Goal: Information Seeking & Learning: Learn about a topic

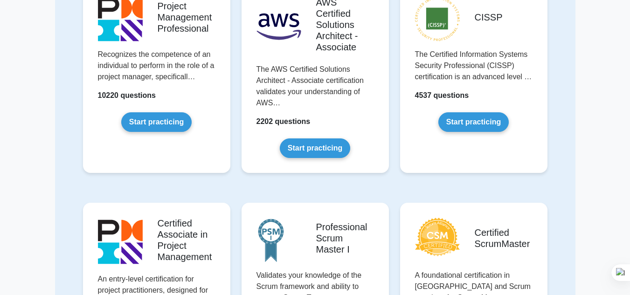
scroll to position [244, 0]
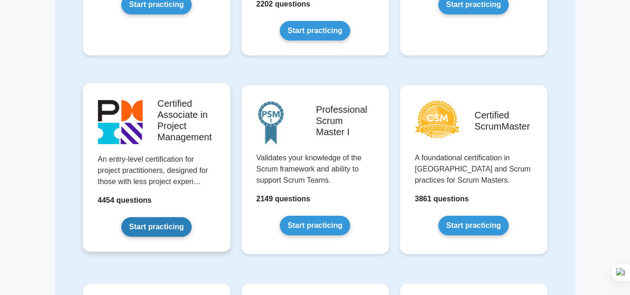
click at [137, 224] on link "Start practicing" at bounding box center [156, 227] width 70 height 20
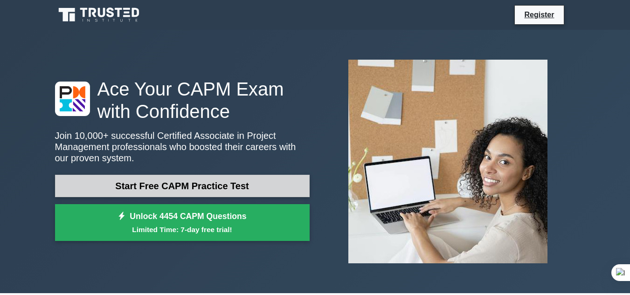
click at [238, 187] on link "Start Free CAPM Practice Test" at bounding box center [182, 186] width 255 height 22
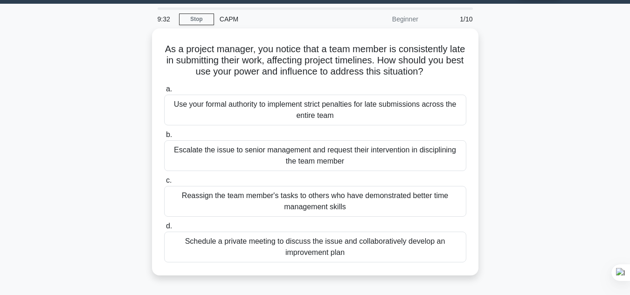
scroll to position [29, 0]
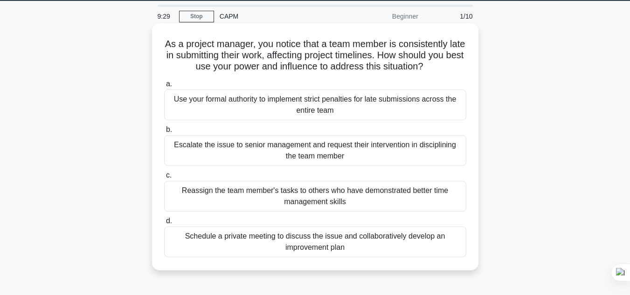
click at [324, 243] on div "Schedule a private meeting to discuss the issue and collaboratively develop an …" at bounding box center [315, 242] width 302 height 31
click at [164, 224] on input "d. Schedule a private meeting to discuss the issue and collaboratively develop …" at bounding box center [164, 221] width 0 height 6
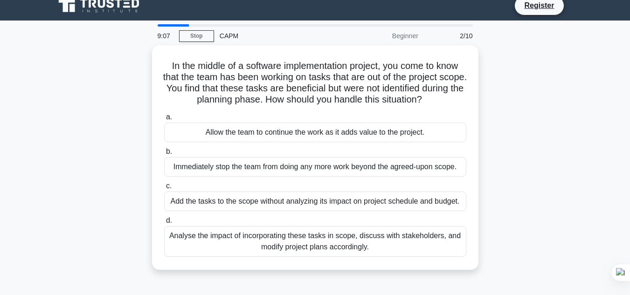
scroll to position [16, 0]
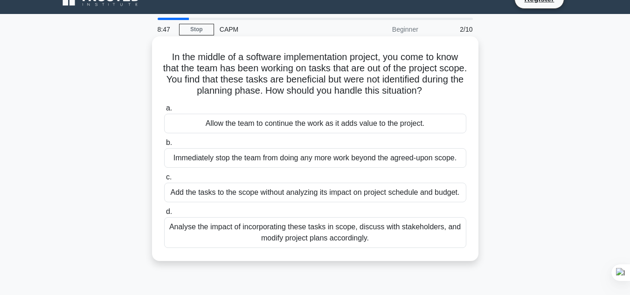
click at [399, 235] on div "Analyse the impact of incorporating these tasks in scope, discuss with stakehol…" at bounding box center [315, 232] width 302 height 31
click at [164, 215] on input "d. Analyse the impact of incorporating these tasks in scope, discuss with stake…" at bounding box center [164, 212] width 0 height 6
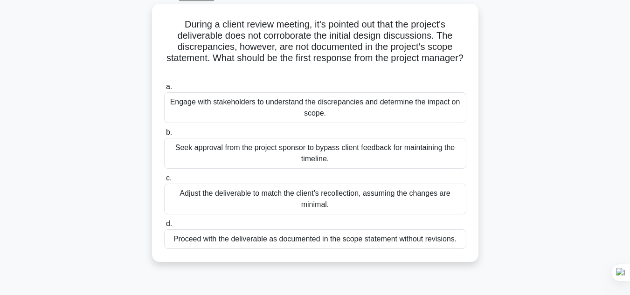
scroll to position [57, 0]
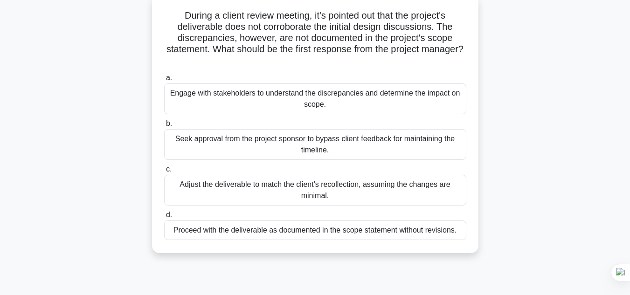
click at [300, 105] on div "Engage with stakeholders to understand the discrepancies and determine the impa…" at bounding box center [315, 98] width 302 height 31
click at [164, 81] on input "a. Engage with stakeholders to understand the discrepancies and determine the i…" at bounding box center [164, 78] width 0 height 6
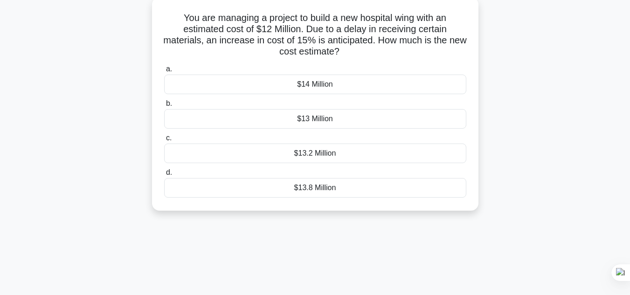
scroll to position [0, 0]
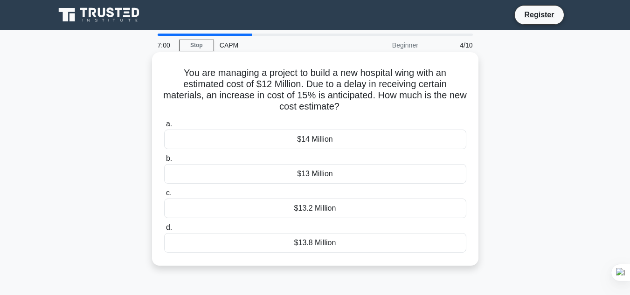
click at [331, 243] on div "$13.8 Million" at bounding box center [315, 243] width 302 height 20
click at [164, 231] on input "d. $13.8 Million" at bounding box center [164, 228] width 0 height 6
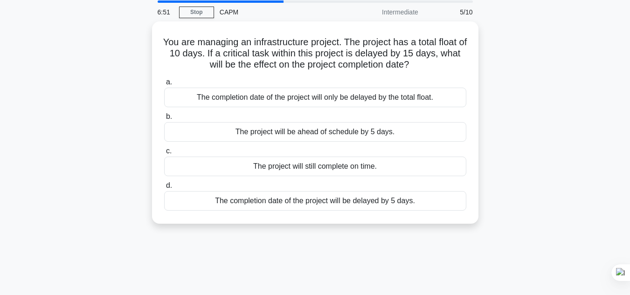
scroll to position [28, 0]
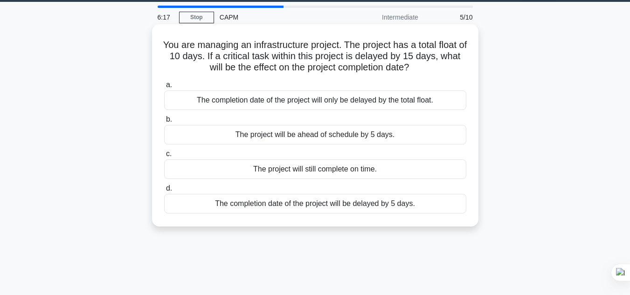
click at [308, 206] on div "The completion date of the project will be delayed by 5 days." at bounding box center [315, 204] width 302 height 20
click at [164, 192] on input "d. The completion date of the project will be delayed by 5 days." at bounding box center [164, 189] width 0 height 6
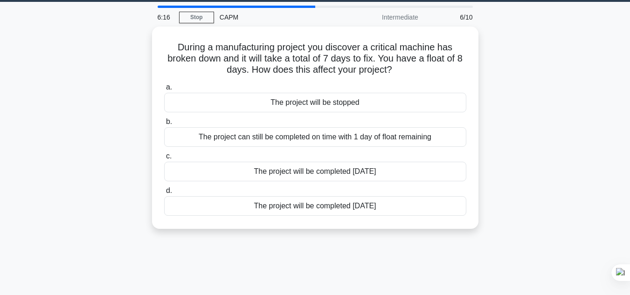
scroll to position [0, 0]
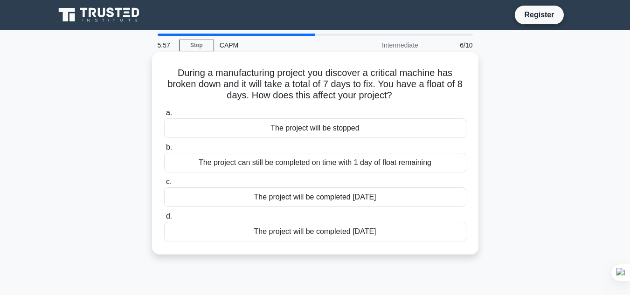
click at [388, 166] on div "The project can still be completed on time with 1 day of float remaining" at bounding box center [315, 163] width 302 height 20
click at [164, 151] on input "b. The project can still be completed on time with 1 day of float remaining" at bounding box center [164, 148] width 0 height 6
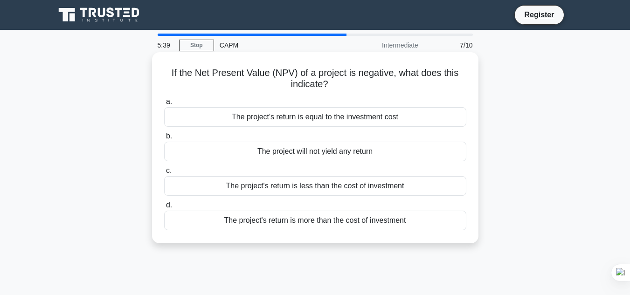
click at [327, 186] on div "The project's return is less than the cost of investment" at bounding box center [315, 186] width 302 height 20
click at [164, 174] on input "c. The project's return is less than the cost of investment" at bounding box center [164, 171] width 0 height 6
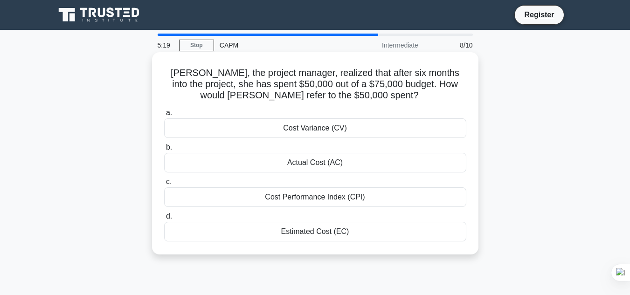
click at [335, 165] on div "Actual Cost (AC)" at bounding box center [315, 163] width 302 height 20
click at [164, 151] on input "b. Actual Cost (AC)" at bounding box center [164, 148] width 0 height 6
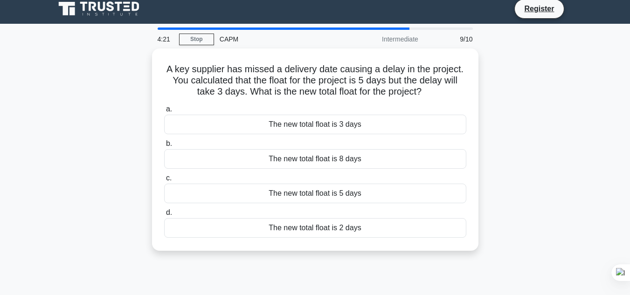
scroll to position [7, 0]
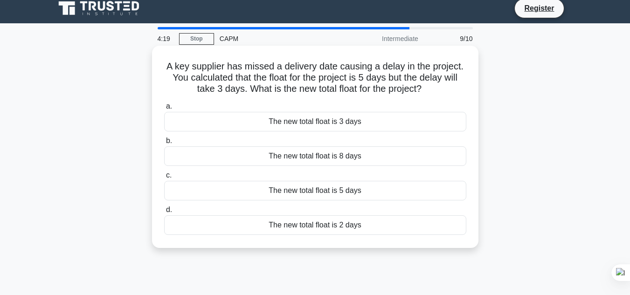
click at [371, 228] on div "The new total float is 2 days" at bounding box center [315, 225] width 302 height 20
click at [164, 213] on input "d. The new total float is 2 days" at bounding box center [164, 210] width 0 height 6
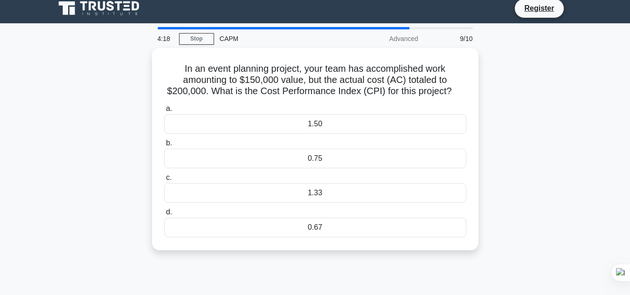
scroll to position [0, 0]
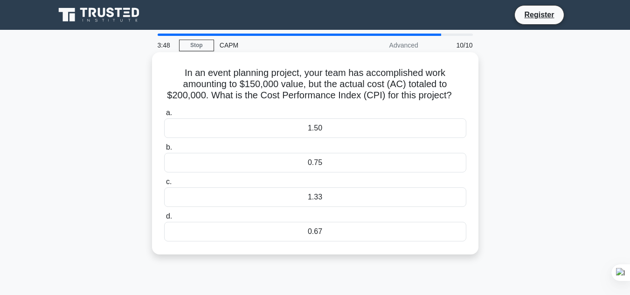
click at [322, 164] on div "0.75" at bounding box center [315, 163] width 302 height 20
click at [164, 151] on input "b. 0.75" at bounding box center [164, 148] width 0 height 6
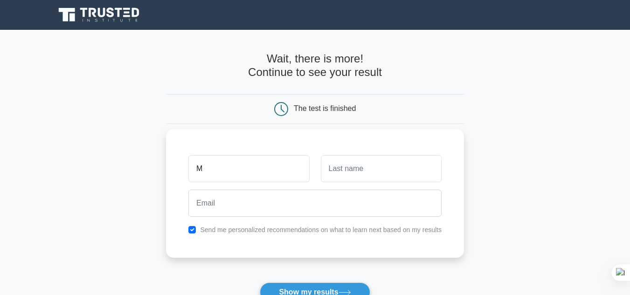
type input "[DEMOGRAPHIC_DATA]"
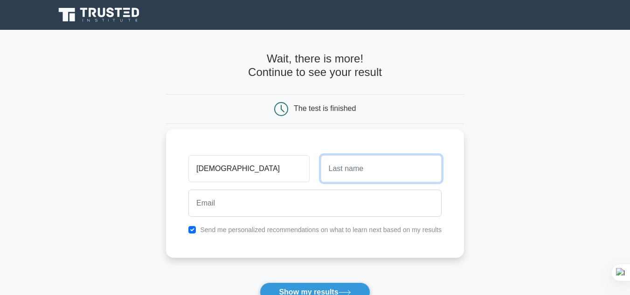
click at [342, 162] on input "text" at bounding box center [381, 168] width 121 height 27
type input "RZAMA"
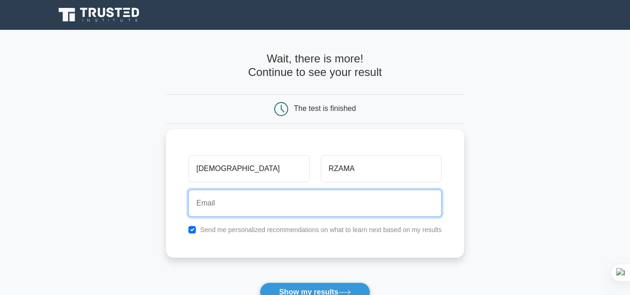
click at [288, 209] on input "email" at bounding box center [314, 203] width 253 height 27
type input "mahrzama@gmail.com"
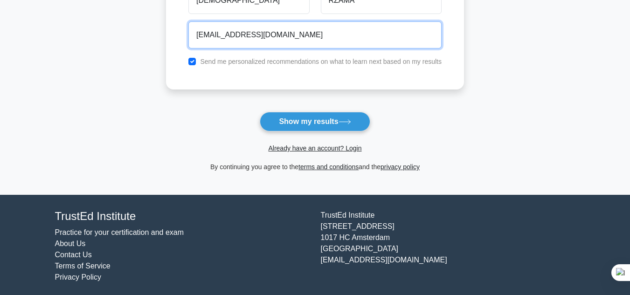
scroll to position [174, 0]
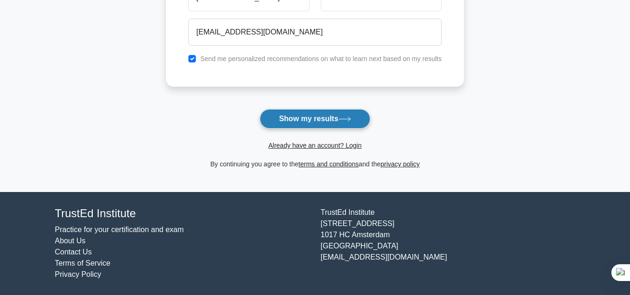
click at [341, 118] on button "Show my results" at bounding box center [315, 119] width 110 height 20
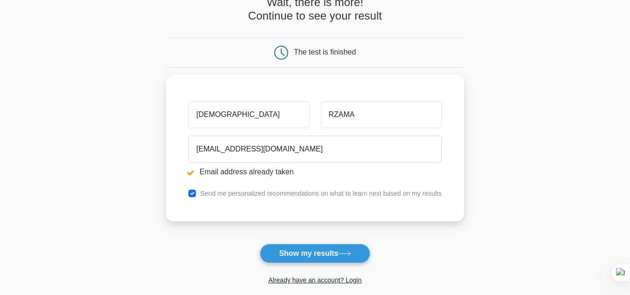
scroll to position [89, 0]
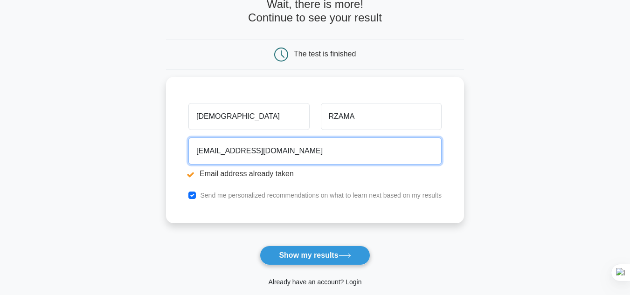
drag, startPoint x: 301, startPoint y: 155, endPoint x: 159, endPoint y: 152, distance: 141.8
click at [159, 152] on main "Email address already taken Wait, there is more! Continue to see your result Th…" at bounding box center [315, 135] width 630 height 388
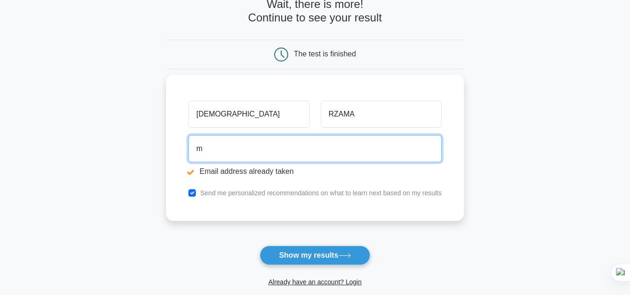
type input "m"
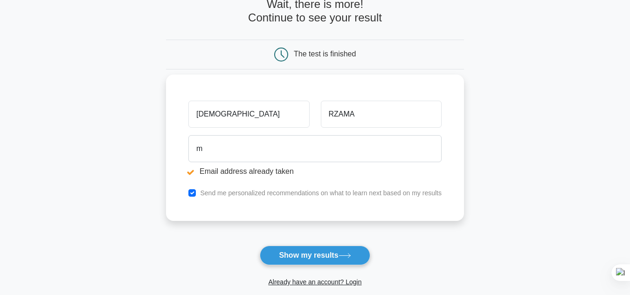
click at [406, 207] on div "Mahdi RZAMA m Email address already taken Send me personalized recommendations …" at bounding box center [315, 148] width 298 height 146
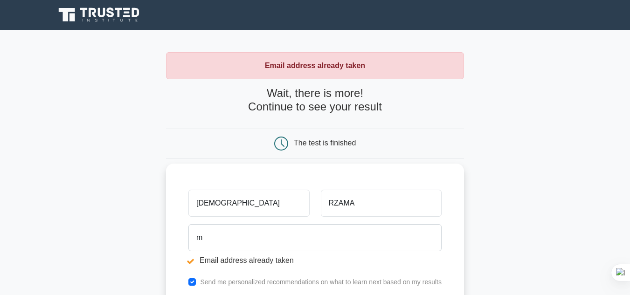
scroll to position [226, 0]
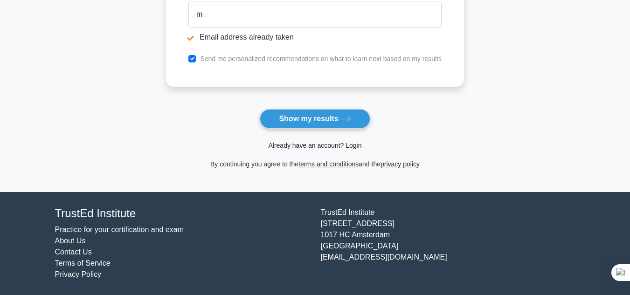
click at [342, 146] on link "Already have an account? Login" at bounding box center [314, 145] width 93 height 7
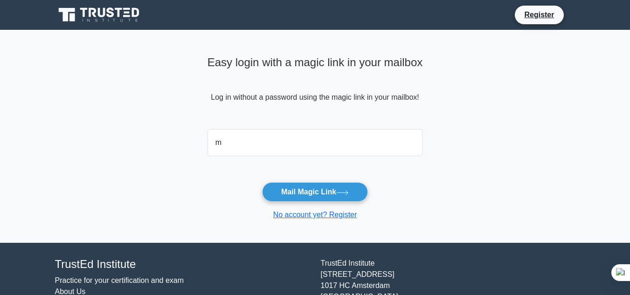
type input "[EMAIL_ADDRESS][DOMAIN_NAME]"
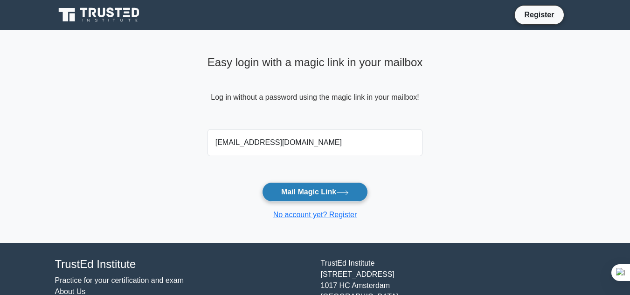
click at [308, 187] on button "Mail Magic Link" at bounding box center [315, 192] width 106 height 20
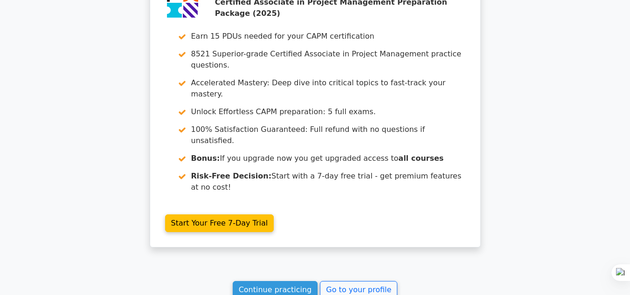
scroll to position [1792, 0]
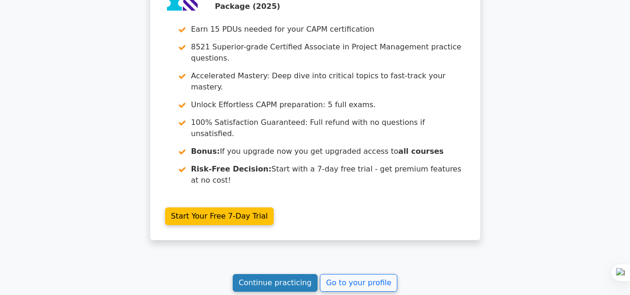
click at [279, 274] on link "Continue practicing" at bounding box center [275, 283] width 85 height 18
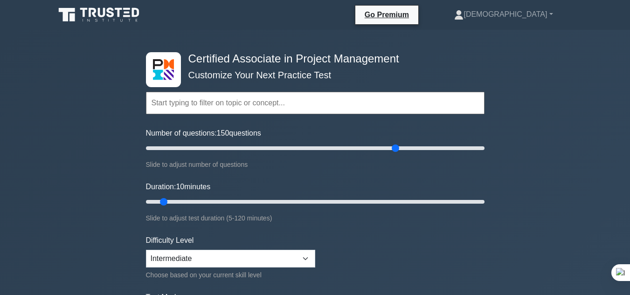
type input "150"
click at [396, 154] on input "Number of questions: 150 questions" at bounding box center [315, 148] width 338 height 11
drag, startPoint x: 207, startPoint y: 201, endPoint x: 499, endPoint y: 205, distance: 292.8
type input "120"
click at [484, 205] on input "Duration: 120 minutes" at bounding box center [315, 201] width 338 height 11
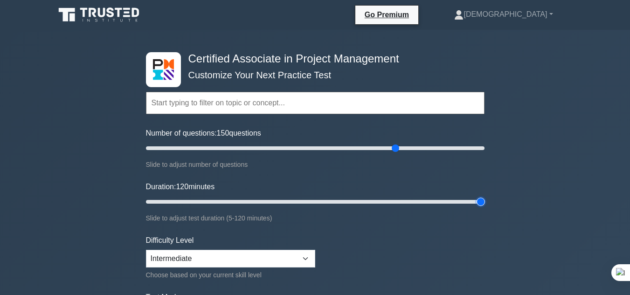
scroll to position [55, 0]
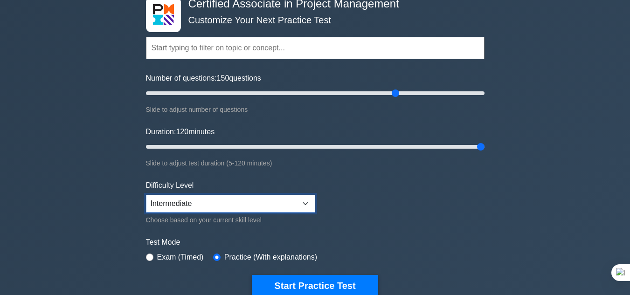
click at [255, 207] on select "Beginner Intermediate Expert" at bounding box center [230, 204] width 169 height 18
click at [259, 202] on select "Beginner Intermediate Expert" at bounding box center [230, 204] width 169 height 18
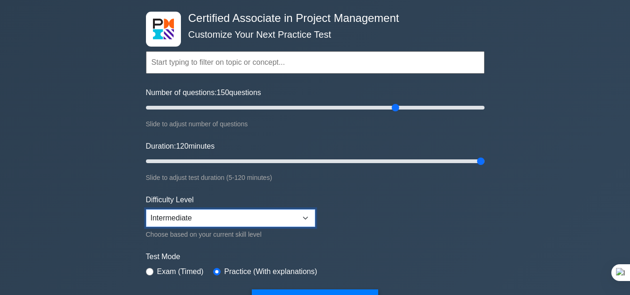
scroll to position [0, 0]
